Goal: Complete application form

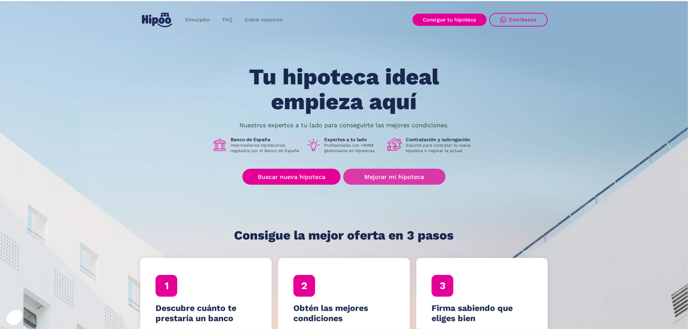
click at [404, 178] on link "Mejorar mi hipoteca" at bounding box center [394, 177] width 102 height 16
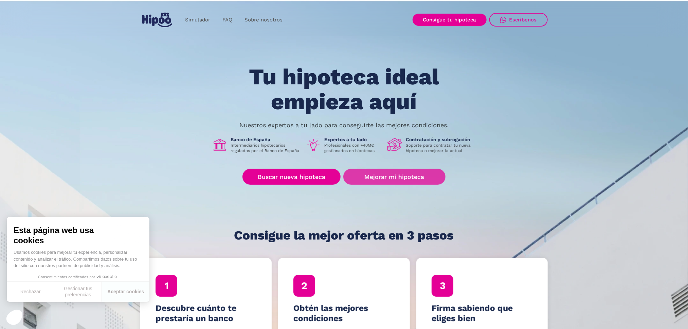
click at [381, 180] on link "Mejorar mi hipoteca" at bounding box center [394, 177] width 102 height 16
